Goal: Check status: Check status

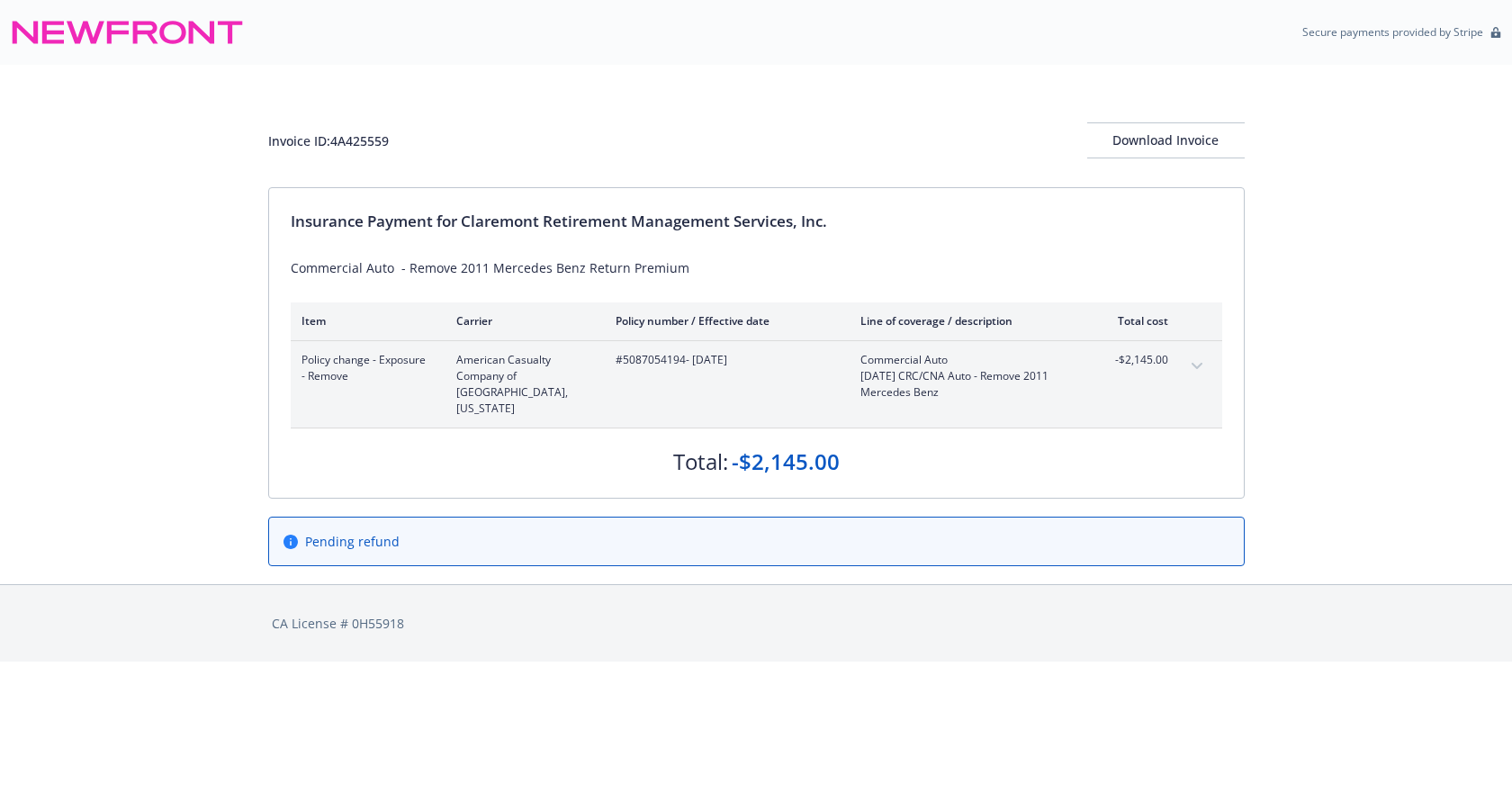
click at [342, 534] on span "Pending refund" at bounding box center [351, 541] width 94 height 18
click at [354, 532] on span "Pending refund" at bounding box center [351, 541] width 94 height 18
